Goal: Task Accomplishment & Management: Complete application form

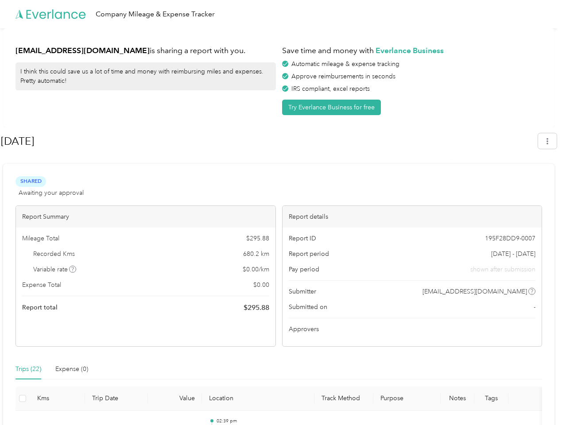
click at [282, 212] on div "Report details" at bounding box center [411, 217] width 259 height 22
click at [281, 14] on div "Company Mileage & Expense Tracker" at bounding box center [278, 14] width 557 height 28
click at [333, 107] on button "Try Everlance Business for free" at bounding box center [331, 107] width 99 height 15
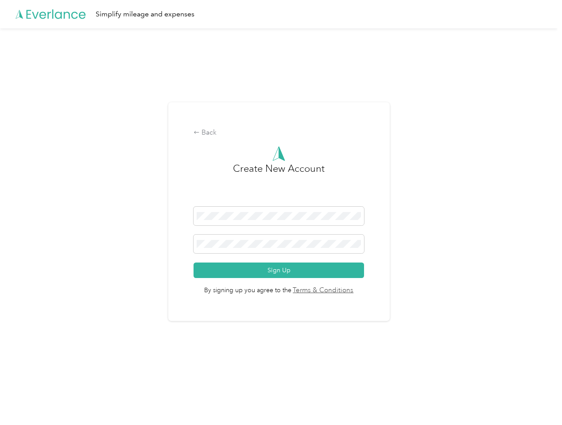
click at [269, 141] on div "Back Create New Account Sign Up By signing up you agree to the Terms & Conditio…" at bounding box center [278, 211] width 221 height 219
click at [551, 141] on div "Back Create New Account Sign Up By signing up you agree to the Terms & Conditio…" at bounding box center [278, 215] width 557 height 374
click at [73, 269] on div "Back Create New Account Sign Up By signing up you agree to the Terms & Conditio…" at bounding box center [278, 215] width 557 height 374
click at [349, 291] on link "Terms & Conditions" at bounding box center [322, 290] width 62 height 10
click at [28, 369] on div "Back Create New Account Sign Up By signing up you agree to the Terms & Conditio…" at bounding box center [278, 215] width 557 height 374
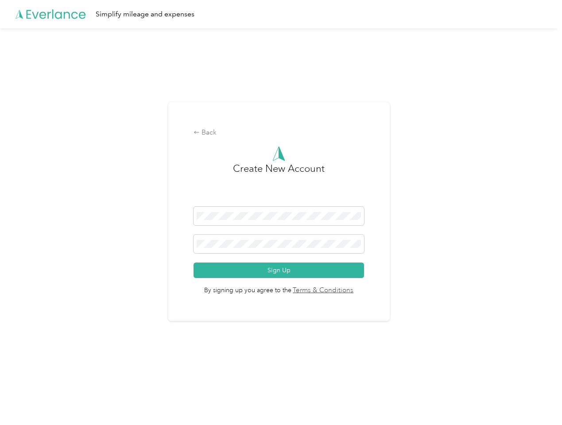
click at [72, 369] on div "Back Create New Account Sign Up By signing up you agree to the Terms & Conditio…" at bounding box center [278, 215] width 557 height 374
click at [23, 398] on div "Back Create New Account Sign Up By signing up you agree to the Terms & Conditio…" at bounding box center [278, 215] width 557 height 374
